Goal: Task Accomplishment & Management: Use online tool/utility

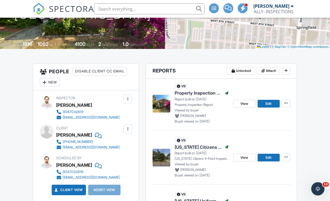
click at [240, 97] on div "View Edit" at bounding box center [261, 103] width 57 height 40
click at [242, 102] on span "View" at bounding box center [244, 104] width 8 height 6
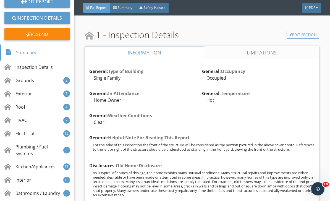
scroll to position [68, 0]
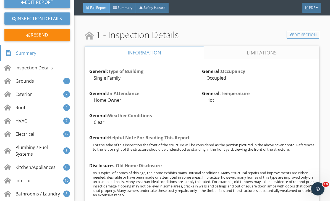
click at [25, 117] on div "HVAC" at bounding box center [15, 120] width 23 height 7
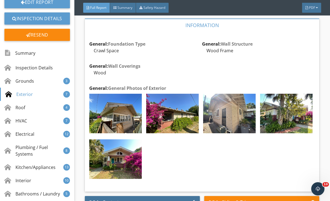
scroll to position [2051, 0]
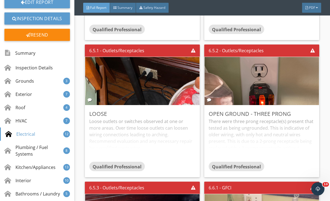
click at [31, 145] on div "Plumbing / Fuel Systems" at bounding box center [33, 150] width 59 height 13
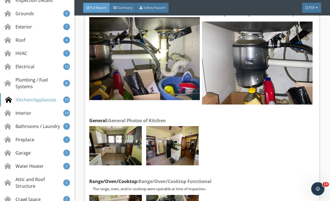
scroll to position [137, 0]
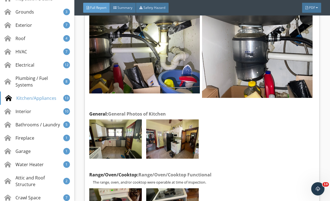
click at [32, 196] on div "Crawl Space" at bounding box center [22, 197] width 36 height 7
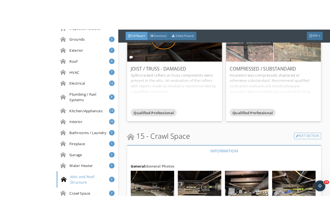
scroll to position [0, 0]
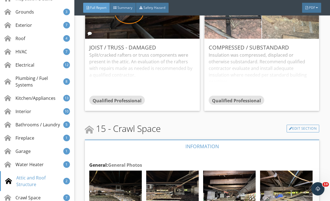
click at [34, 46] on div "HVAC 7" at bounding box center [37, 51] width 74 height 13
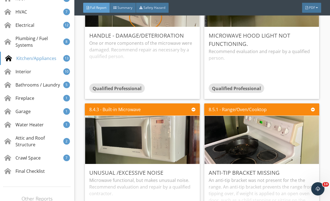
scroll to position [185, 0]
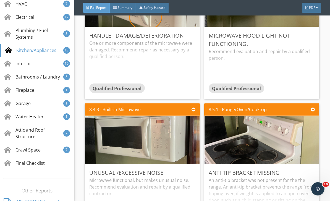
click at [38, 146] on div "Crawl Space" at bounding box center [22, 149] width 36 height 7
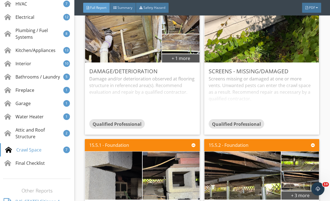
scroll to position [9023, 0]
